Goal: Transaction & Acquisition: Book appointment/travel/reservation

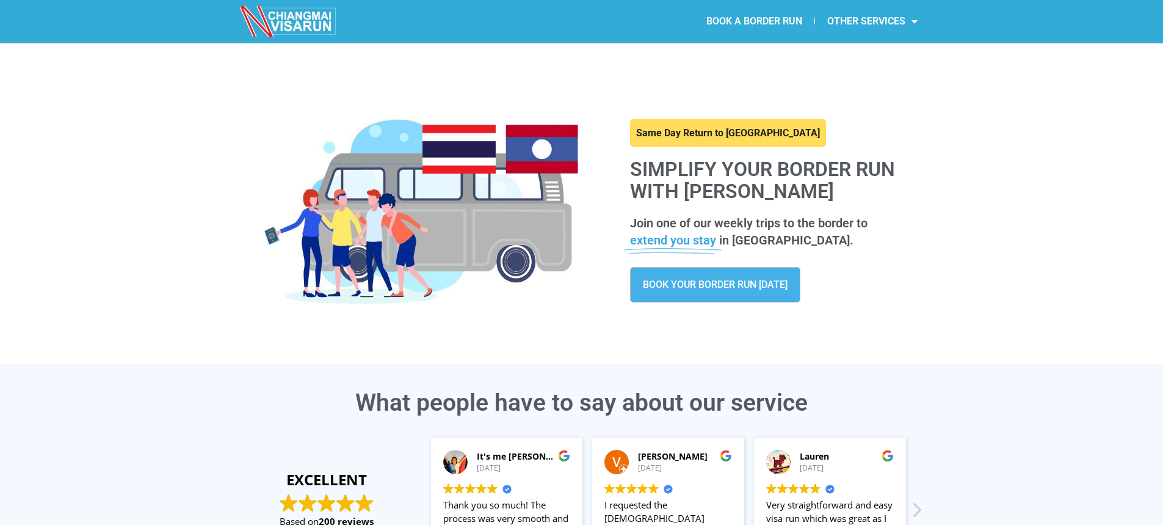
click at [728, 20] on link "BOOK A BORDER RUN" at bounding box center [754, 21] width 120 height 28
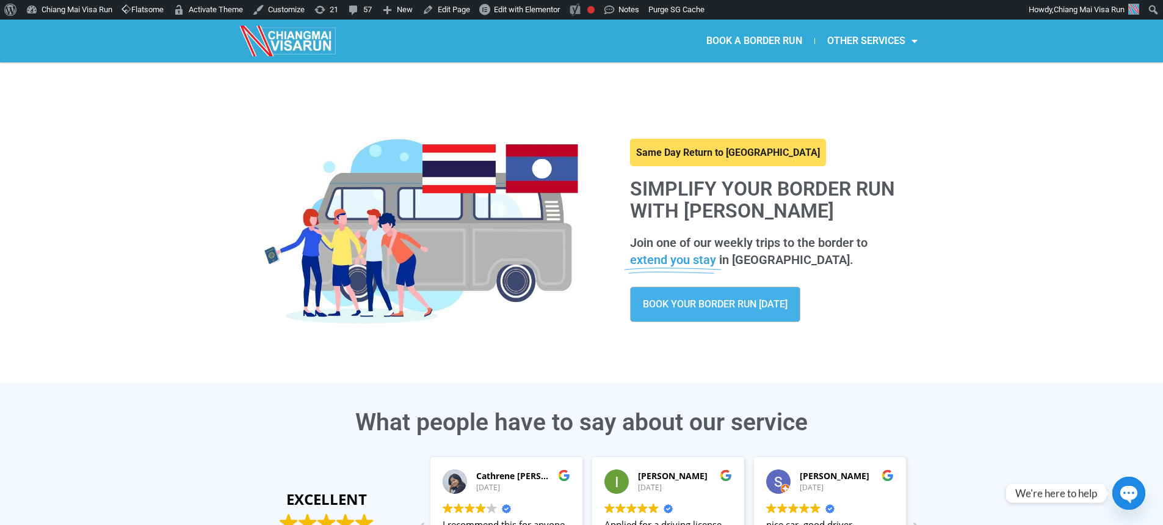
click at [758, 36] on link "BOOK A BORDER RUN" at bounding box center [754, 41] width 120 height 28
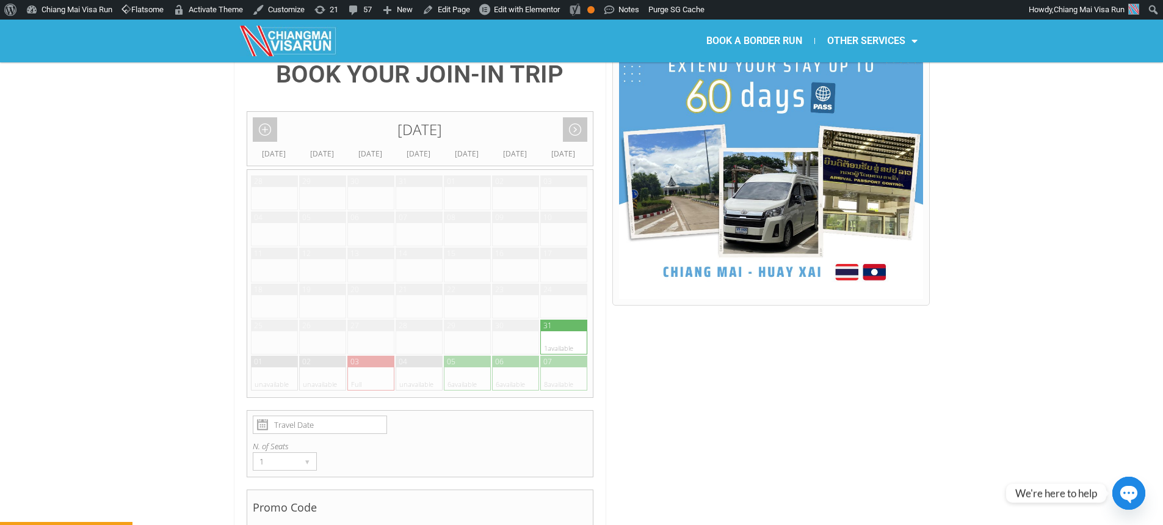
scroll to position [276, 0]
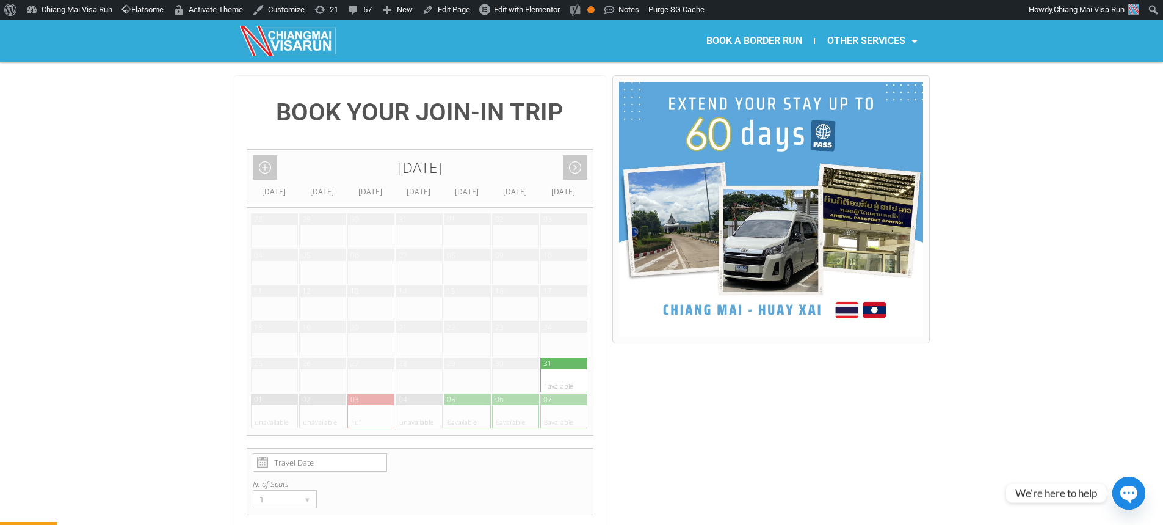
click at [550, 369] on div at bounding box center [552, 380] width 24 height 23
type input "[DATE]"
radio input "true"
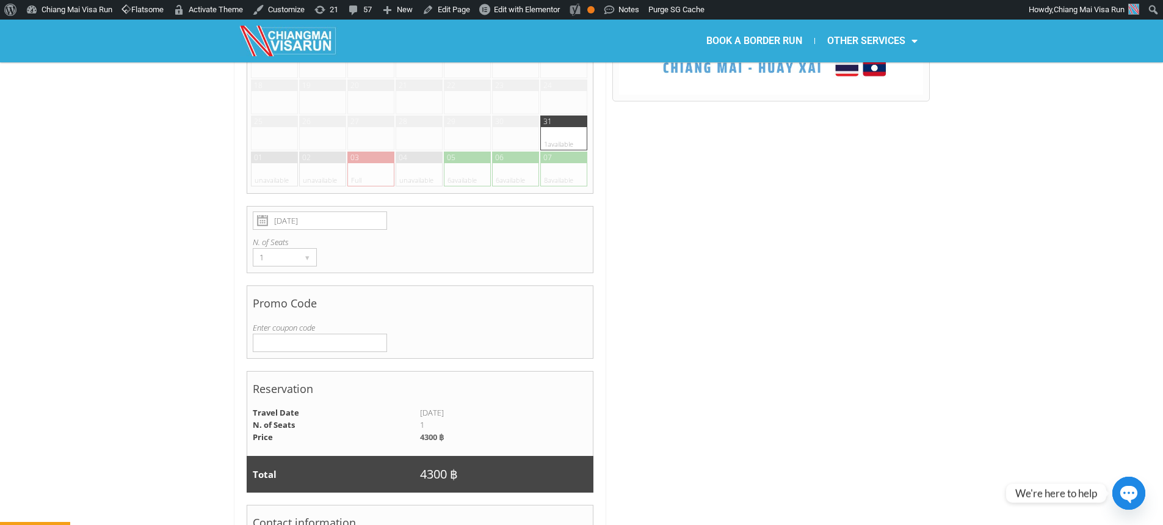
scroll to position [564, 0]
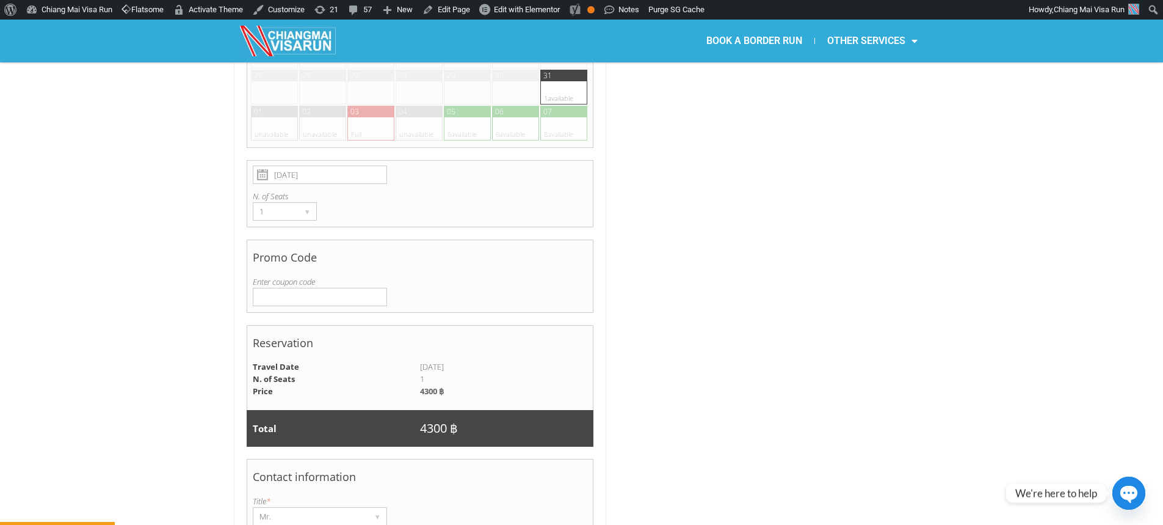
click at [306, 288] on input "Enter coupon code" at bounding box center [320, 297] width 134 height 18
paste input "1WAY"
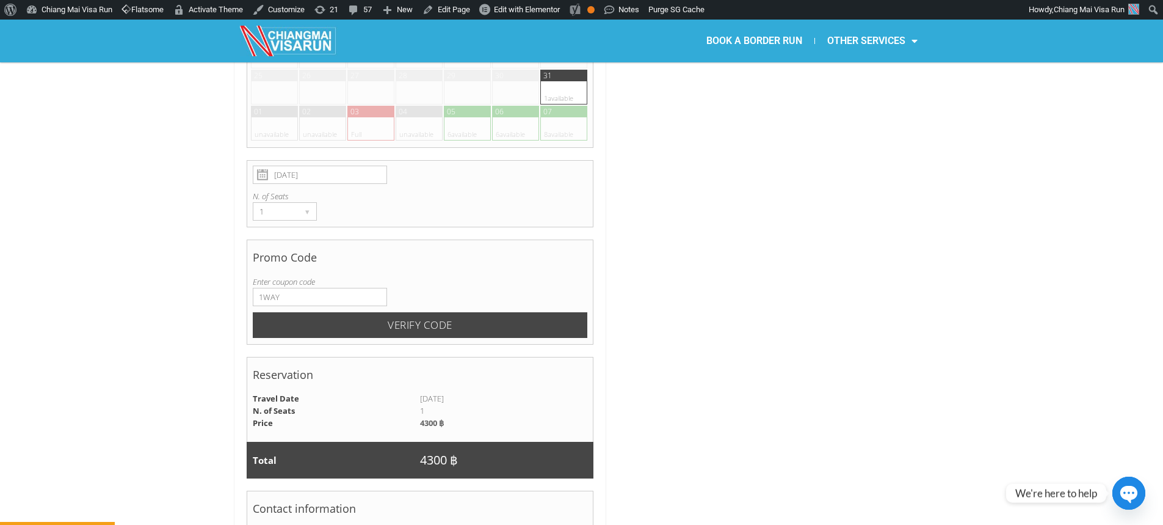
type input "1WAY"
click at [416, 312] on input "Verify code" at bounding box center [420, 325] width 335 height 26
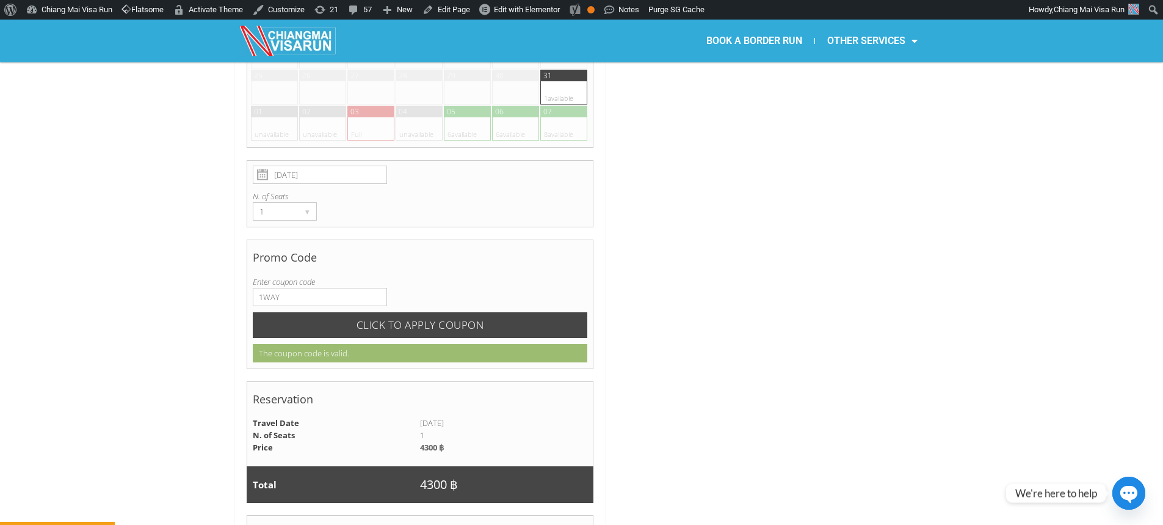
click at [435, 312] on input "CLICK TO APPLY COUPON" at bounding box center [420, 325] width 335 height 26
radio input "true"
